Goal: Obtain resource: Obtain resource

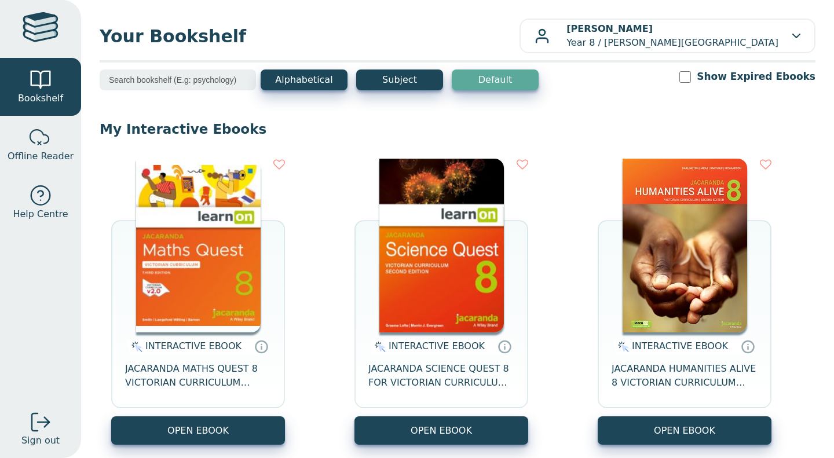
click at [221, 435] on button "OPEN EBOOK" at bounding box center [198, 431] width 174 height 28
click at [235, 423] on button "OPEN EBOOK" at bounding box center [198, 431] width 174 height 28
